Goal: Task Accomplishment & Management: Manage account settings

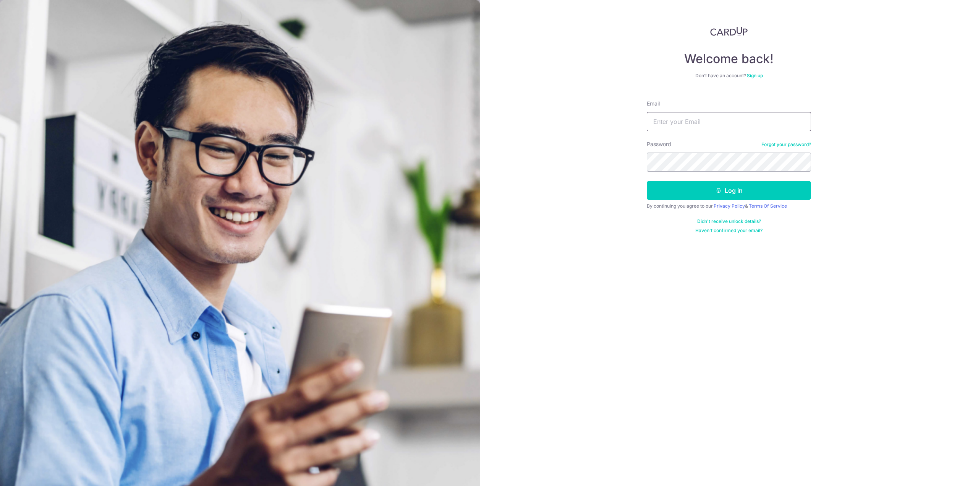
click at [714, 119] on input "Email" at bounding box center [729, 121] width 164 height 19
type input "[EMAIL_ADDRESS][DOMAIN_NAME]"
click at [719, 198] on button "Log in" at bounding box center [729, 190] width 164 height 19
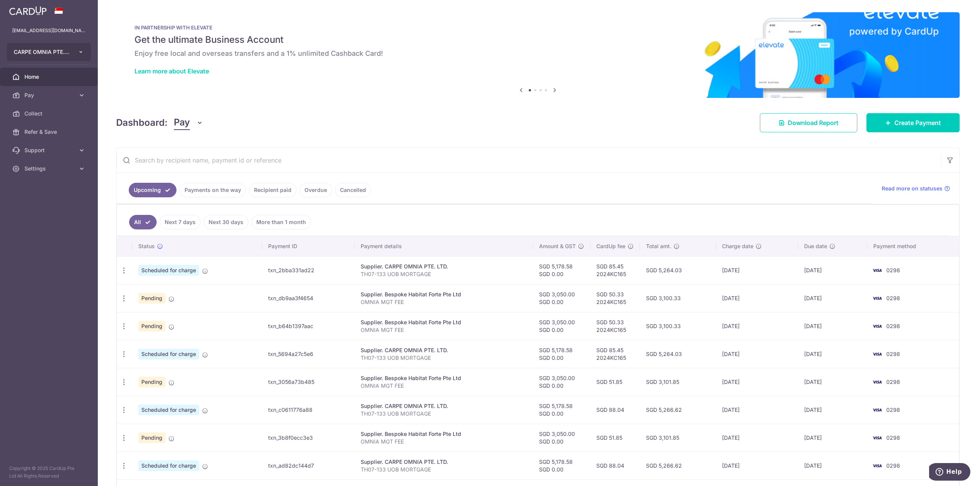
click at [81, 55] on button "CARPE OMNIA PTE. LTD." at bounding box center [49, 52] width 84 height 18
click at [49, 109] on link "ALPINE COLONY PTE. LTD." at bounding box center [50, 108] width 87 height 14
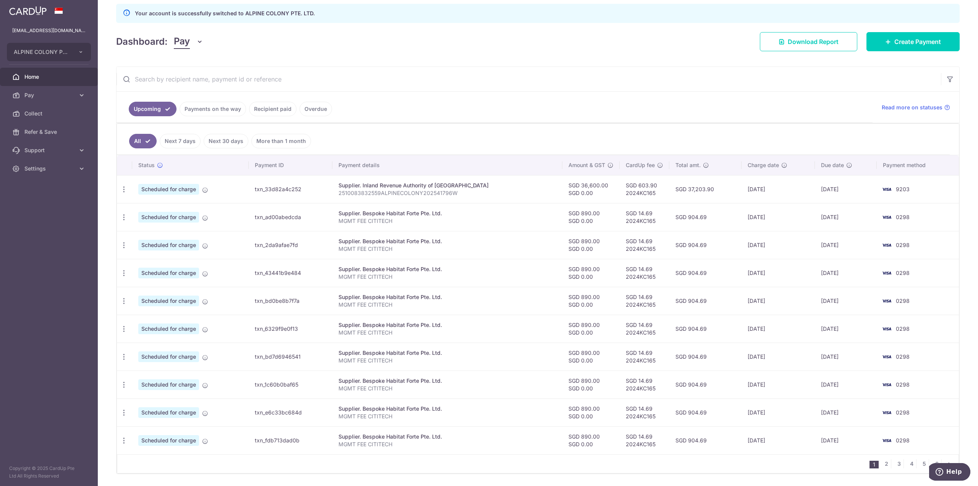
scroll to position [115, 0]
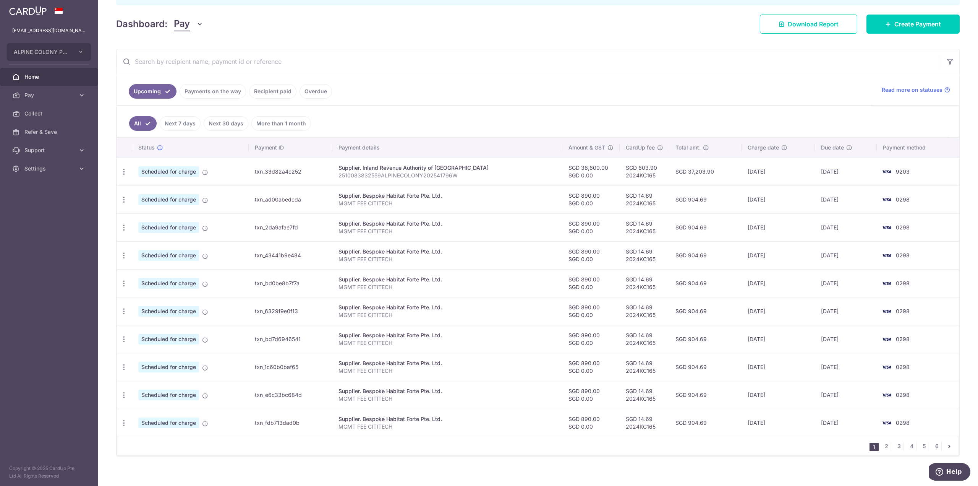
drag, startPoint x: 635, startPoint y: 105, endPoint x: 635, endPoint y: 100, distance: 4.2
click at [635, 105] on ul "Upcoming Payments on the way Recipient paid Overdue" at bounding box center [495, 89] width 756 height 31
click at [638, 86] on ul "Upcoming Payments on the way Recipient paid Overdue" at bounding box center [495, 89] width 756 height 31
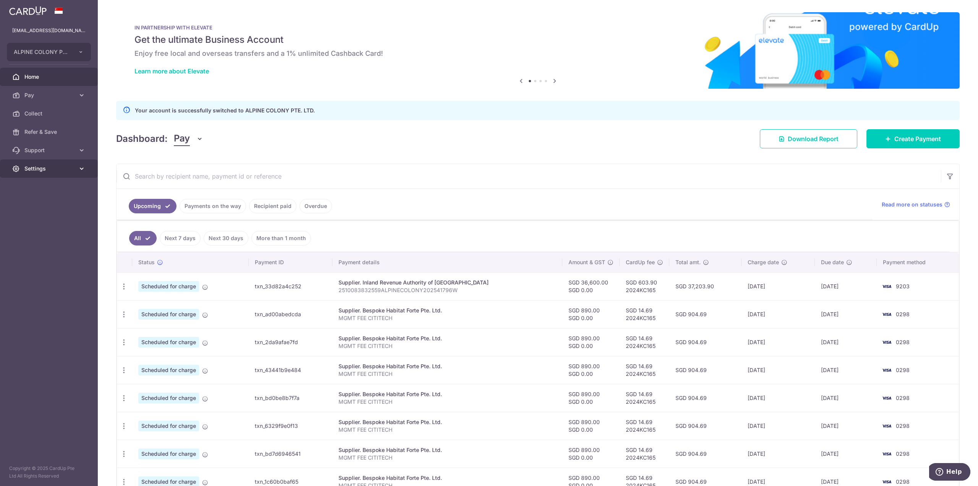
click at [62, 172] on span "Settings" at bounding box center [49, 169] width 50 height 8
click at [42, 206] on span "Logout" at bounding box center [49, 205] width 50 height 8
